Goal: Navigation & Orientation: Find specific page/section

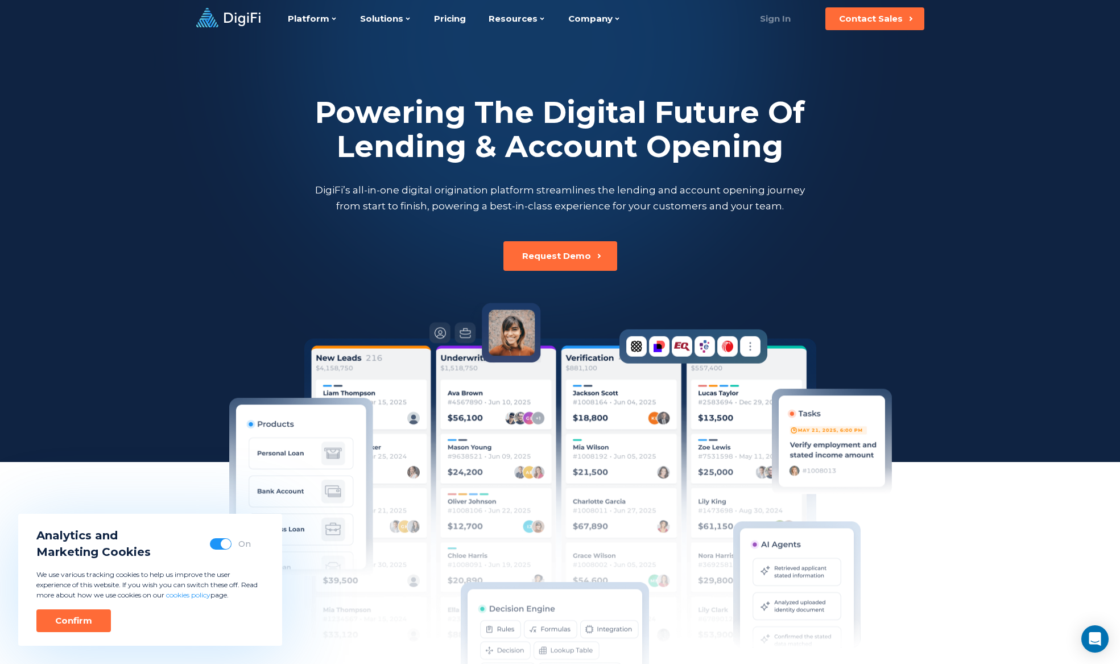
click at [767, 24] on link "Sign In" at bounding box center [775, 18] width 59 height 23
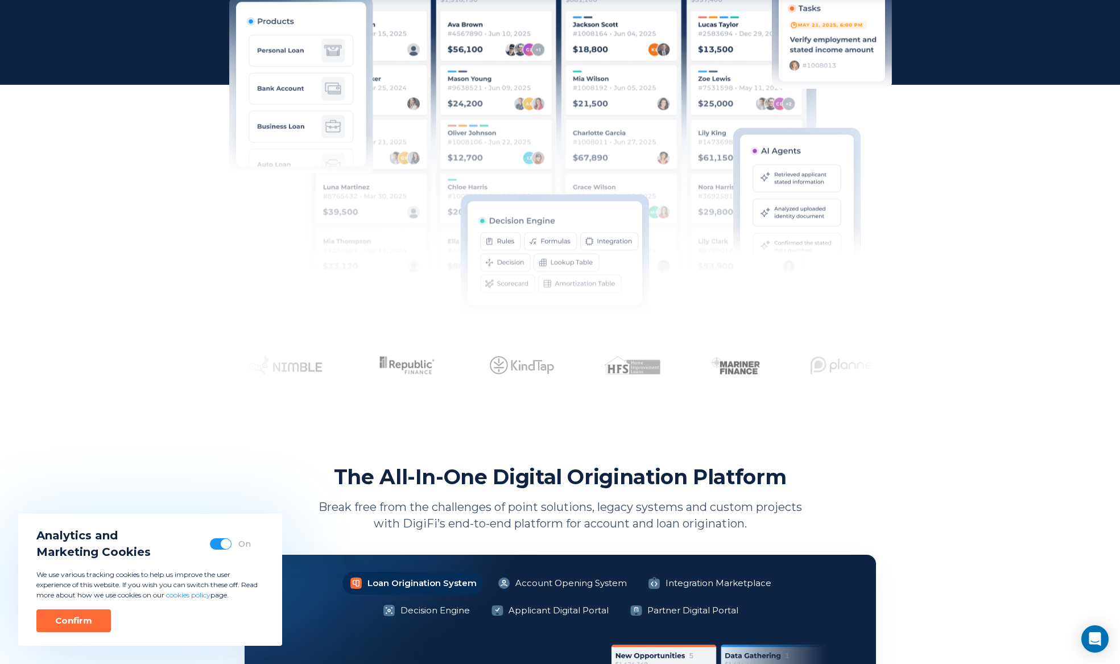
scroll to position [379, 0]
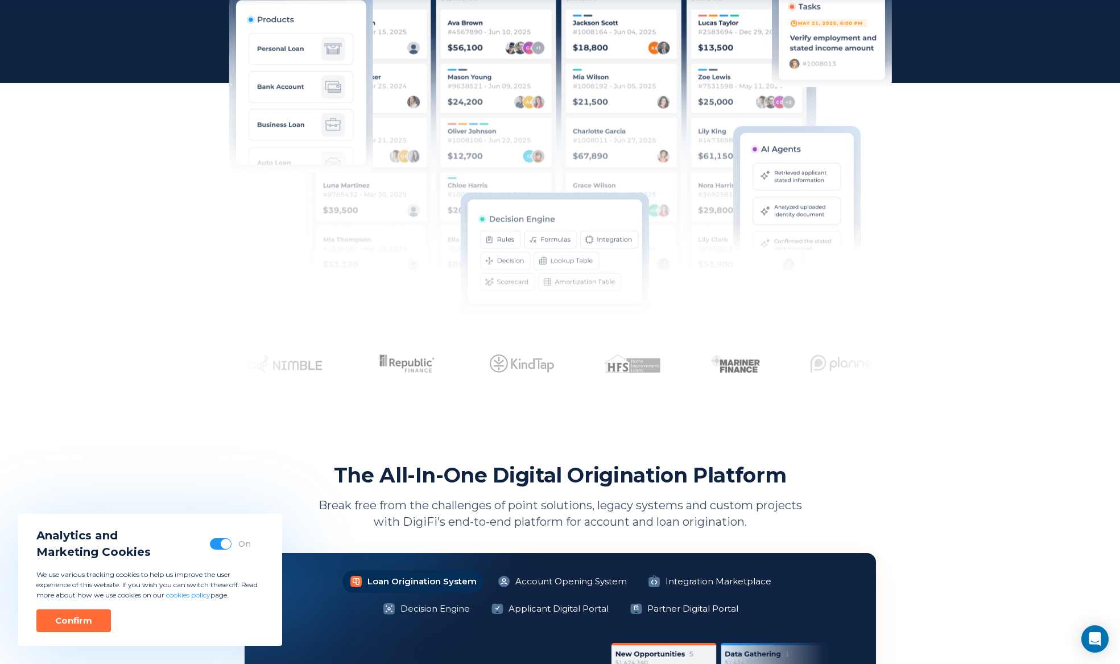
click at [226, 547] on span "button" at bounding box center [226, 544] width 10 height 10
click at [101, 617] on button "Confirm" at bounding box center [73, 620] width 74 height 23
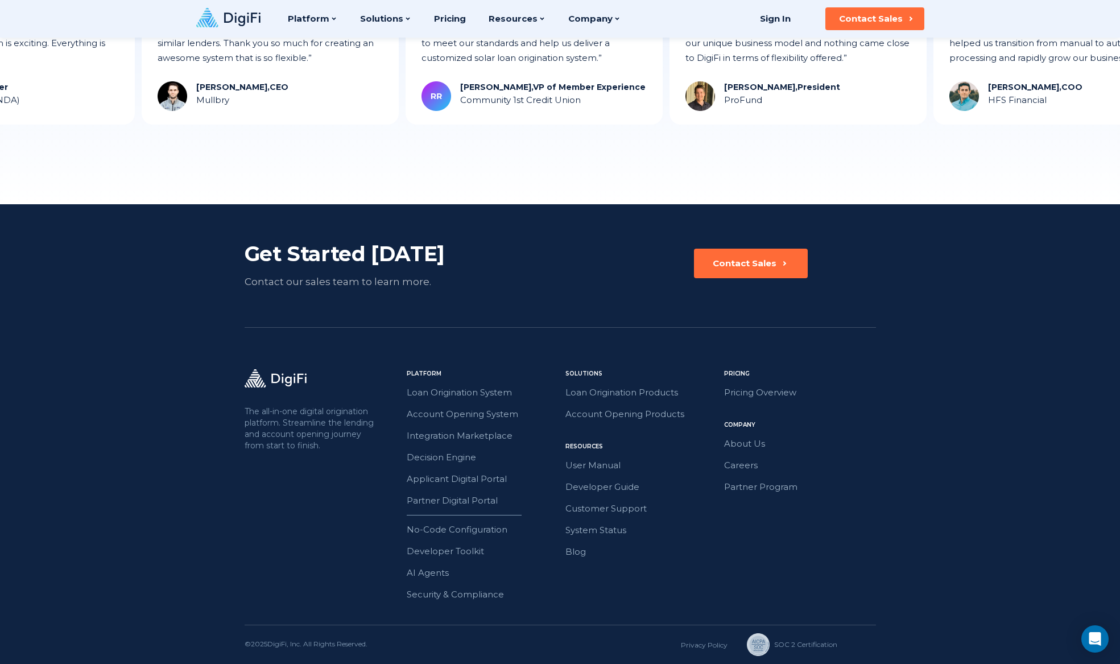
scroll to position [3025, 0]
click at [755, 446] on link "About Us" at bounding box center [800, 443] width 152 height 15
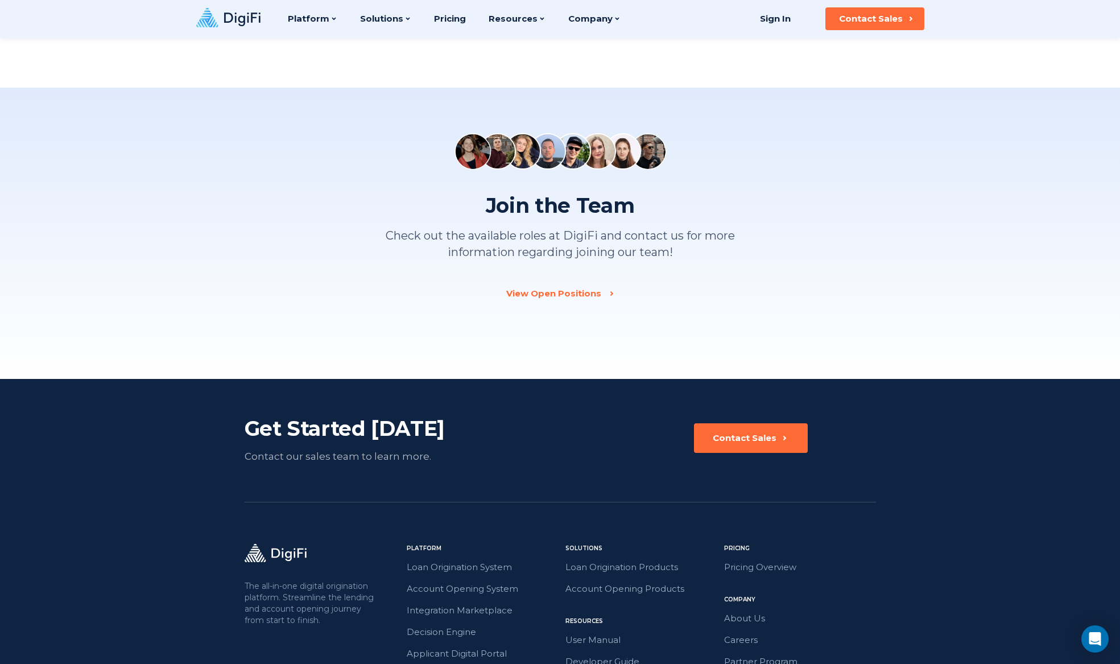
scroll to position [1452, 0]
